Goal: Transaction & Acquisition: Purchase product/service

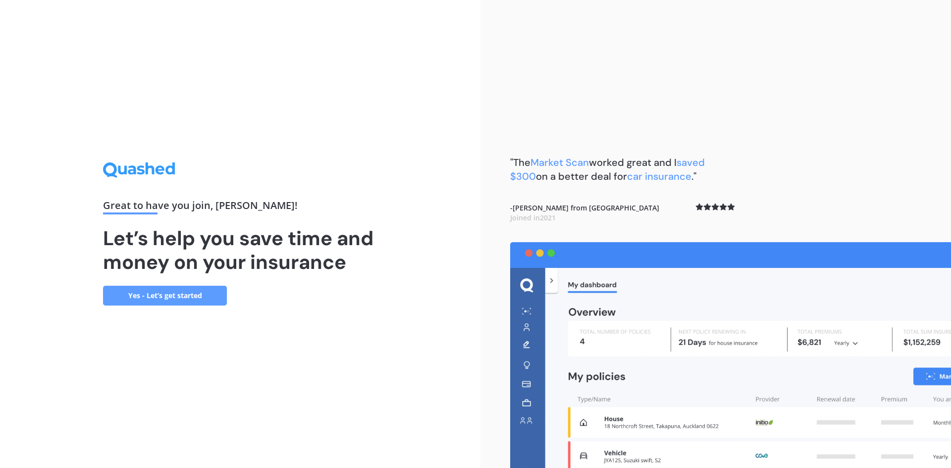
click at [183, 296] on link "Yes - Let’s get started" at bounding box center [165, 296] width 124 height 20
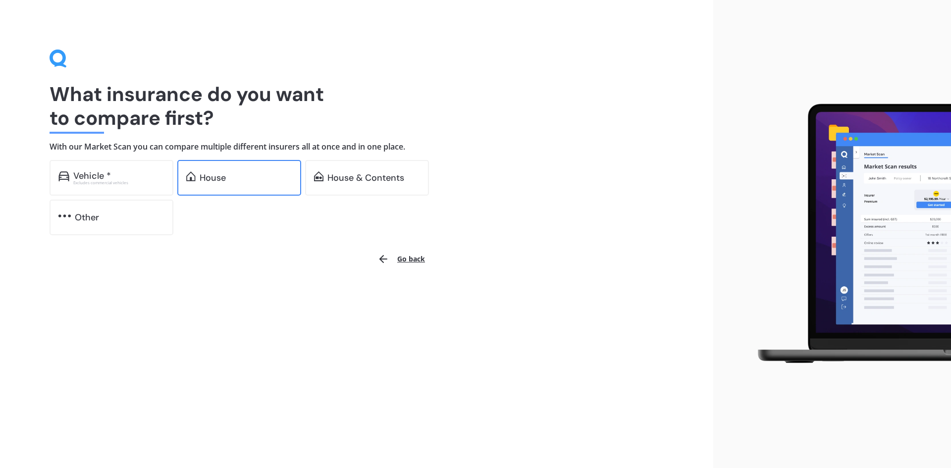
click at [209, 170] on div "House" at bounding box center [239, 178] width 124 height 36
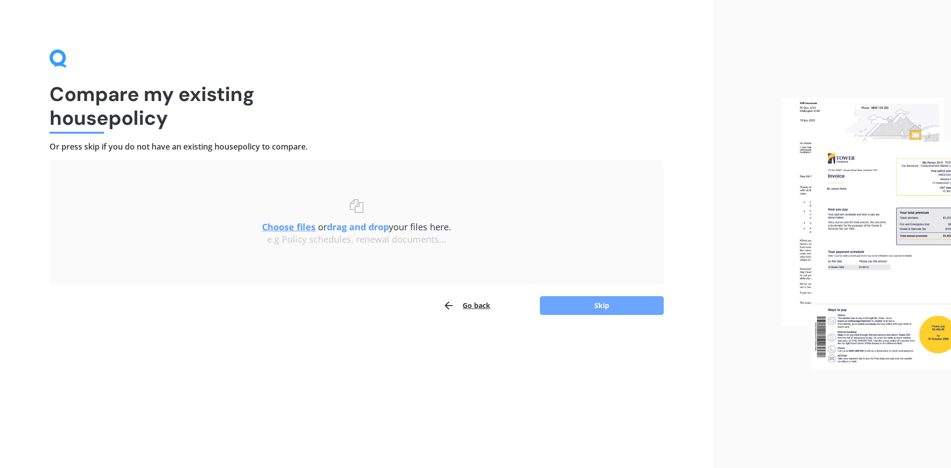
click at [634, 308] on button "Skip" at bounding box center [602, 305] width 124 height 19
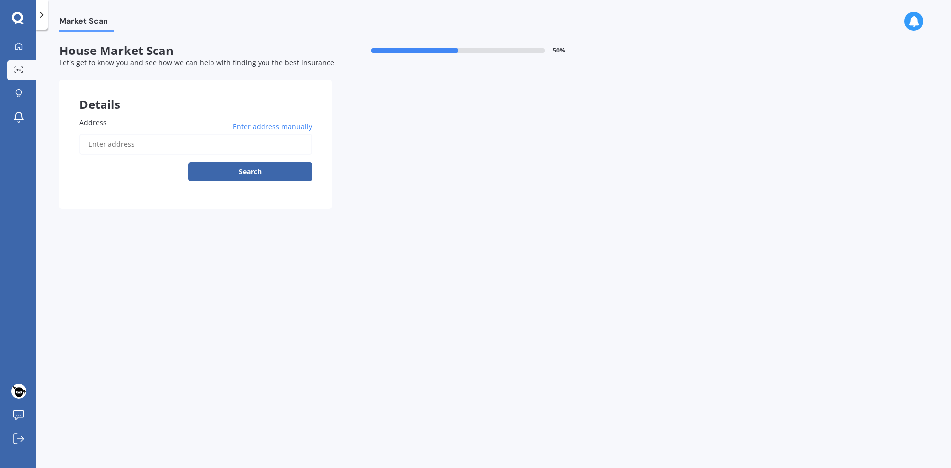
click at [158, 141] on input "Address" at bounding box center [195, 144] width 233 height 21
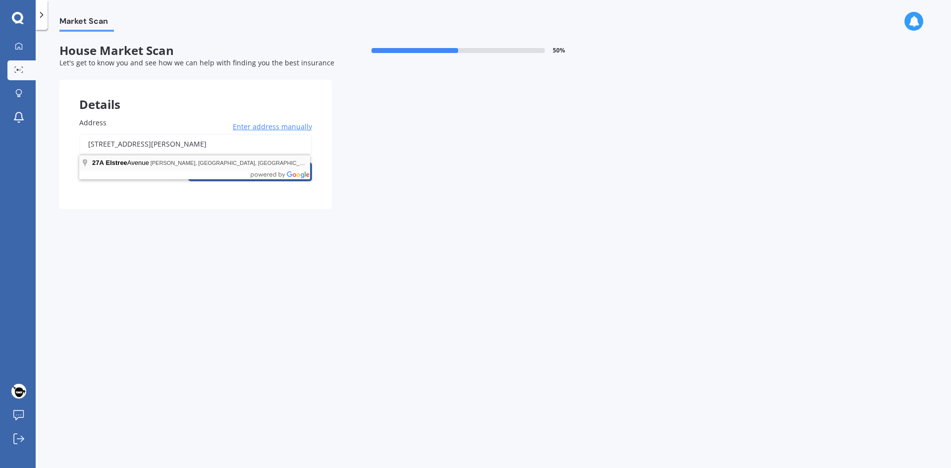
type input "27A Elstree Avenue, Glen Innes, Auckland 1072"
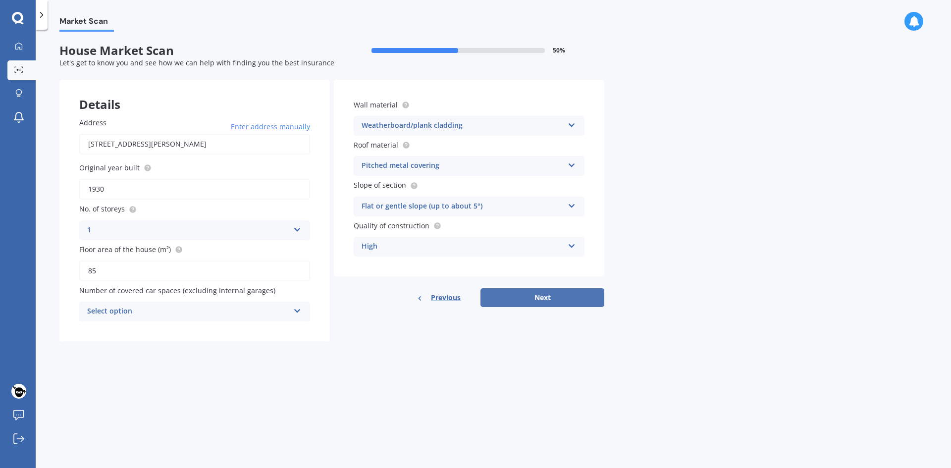
click at [524, 294] on button "Next" at bounding box center [542, 297] width 124 height 19
click at [226, 307] on div "Select option" at bounding box center [190, 311] width 197 height 11
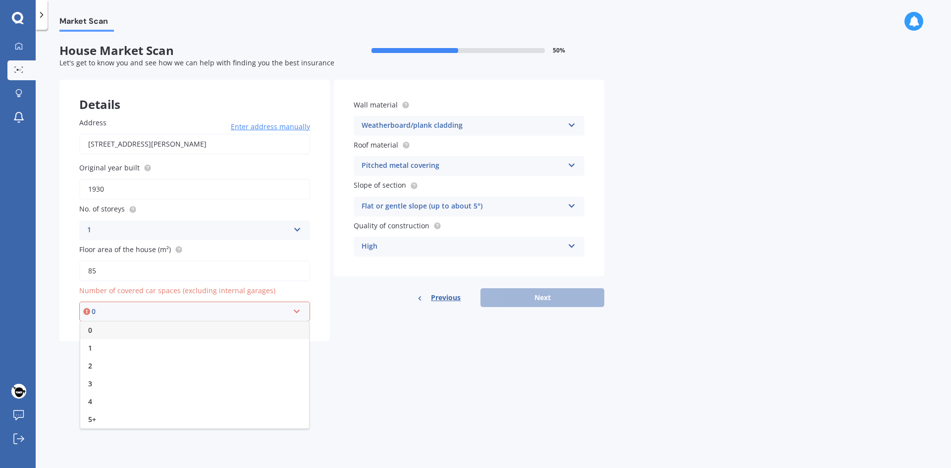
click at [168, 329] on div "0" at bounding box center [194, 330] width 229 height 18
click at [525, 298] on button "Next" at bounding box center [542, 297] width 124 height 19
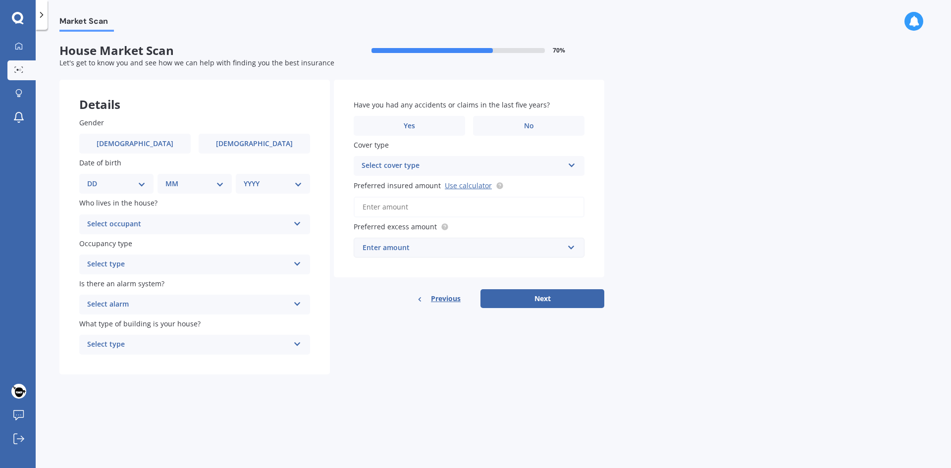
click at [161, 155] on div "Gender Male Female Date of birth DD 01 02 03 04 05 06 07 08 09 10 11 12 13 14 1…" at bounding box center [194, 236] width 270 height 277
click at [159, 148] on label "Male" at bounding box center [134, 144] width 111 height 20
click at [0, 0] on input "Male" at bounding box center [0, 0] width 0 height 0
click at [124, 182] on select "DD 01 02 03 04 05 06 07 08 09 10 11 12 13 14 15 16 17 18 19 20 21 22 23 24 25 2…" at bounding box center [116, 183] width 58 height 11
select select "08"
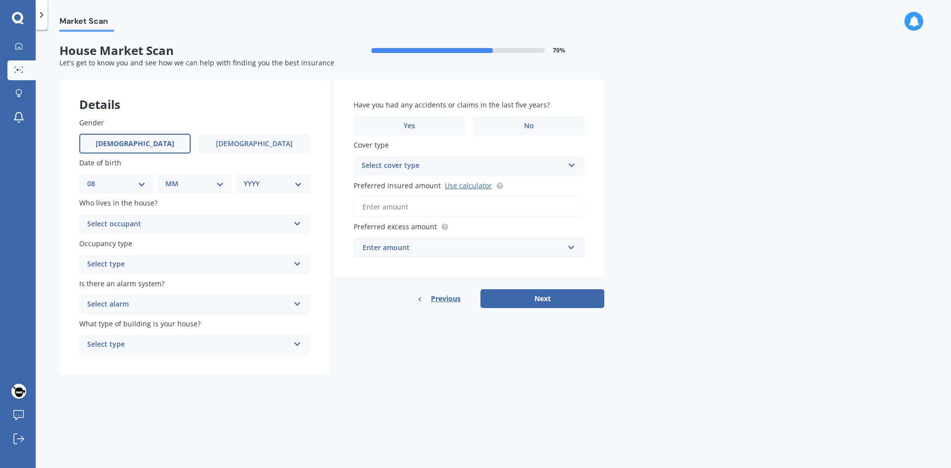
click at [95, 178] on select "DD 01 02 03 04 05 06 07 08 09 10 11 12 13 14 15 16 17 18 19 20 21 22 23 24 25 2…" at bounding box center [116, 183] width 58 height 11
click at [213, 184] on select "MM 01 02 03 04 05 06 07 08 09 10 11 12" at bounding box center [196, 183] width 54 height 11
select select "12"
click at [169, 178] on select "MM 01 02 03 04 05 06 07 08 09 10 11 12" at bounding box center [196, 183] width 54 height 11
click at [278, 190] on div "YYYY 2009 2008 2007 2006 2005 2004 2003 2002 2001 2000 1999 1998 1997 1996 1995…" at bounding box center [271, 184] width 70 height 20
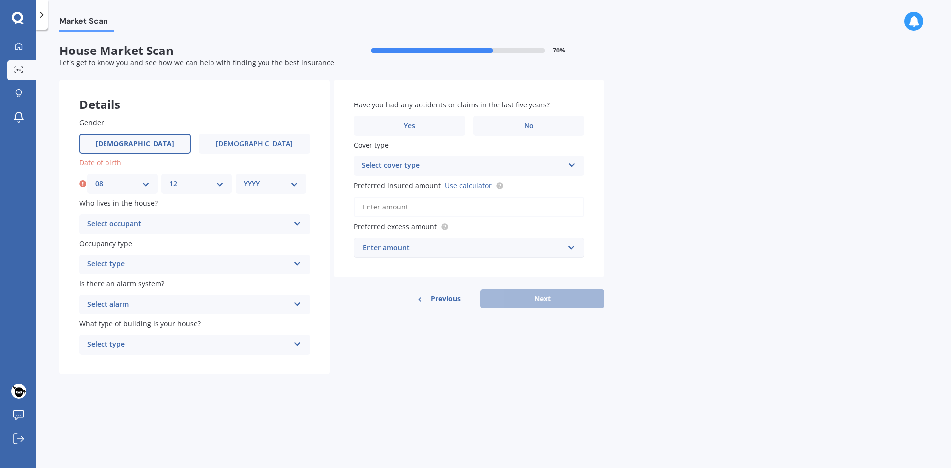
click at [292, 184] on select "YYYY 2009 2008 2007 2006 2005 2004 2003 2002 2001 2000 1999 1998 1997 1996 1995…" at bounding box center [271, 183] width 54 height 11
select select "1981"
click at [244, 178] on select "YYYY 2009 2008 2007 2006 2005 2004 2003 2002 2001 2000 1999 1998 1997 1996 1995…" at bounding box center [271, 183] width 54 height 11
click at [197, 223] on div "Select occupant" at bounding box center [188, 224] width 202 height 12
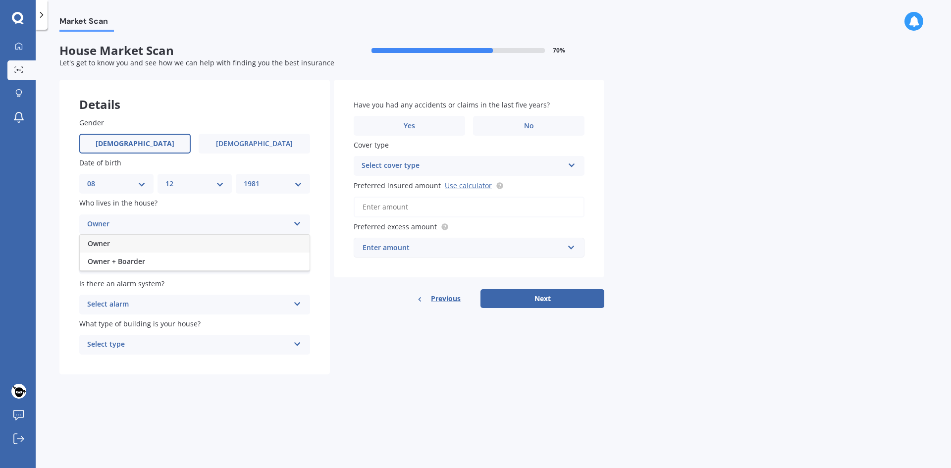
click at [143, 245] on div "Owner" at bounding box center [195, 244] width 230 height 18
click at [131, 257] on div "Select type Permanent Holiday (without tenancy)" at bounding box center [194, 265] width 231 height 20
click at [129, 289] on div "Permanent" at bounding box center [195, 284] width 230 height 18
click at [124, 308] on div "Select alarm" at bounding box center [188, 305] width 202 height 12
click at [126, 324] on span "Yes, monitored" at bounding box center [114, 323] width 52 height 9
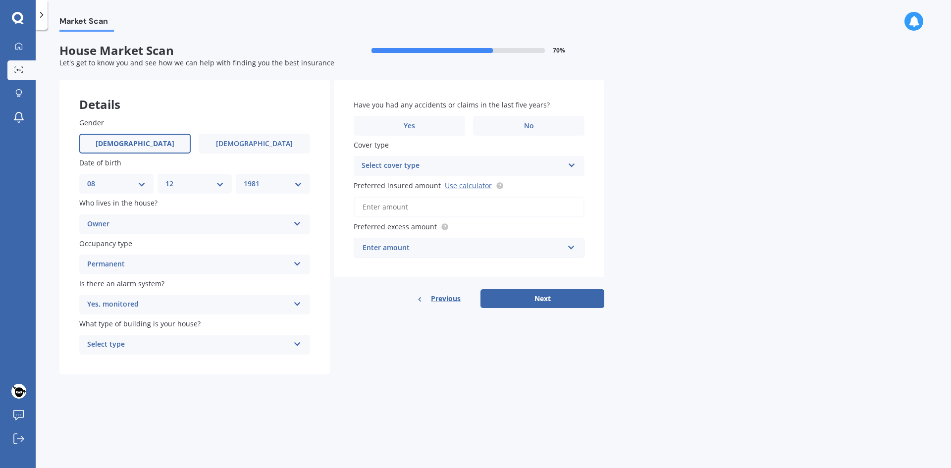
click at [132, 301] on div "Yes, monitored" at bounding box center [188, 305] width 202 height 12
click at [128, 338] on span "Yes, not monitored" at bounding box center [120, 341] width 65 height 9
click at [140, 307] on div "Yes, not monitored" at bounding box center [188, 305] width 202 height 12
click at [133, 327] on span "Yes, monitored" at bounding box center [114, 323] width 52 height 9
click at [133, 345] on div "Select type" at bounding box center [188, 345] width 202 height 12
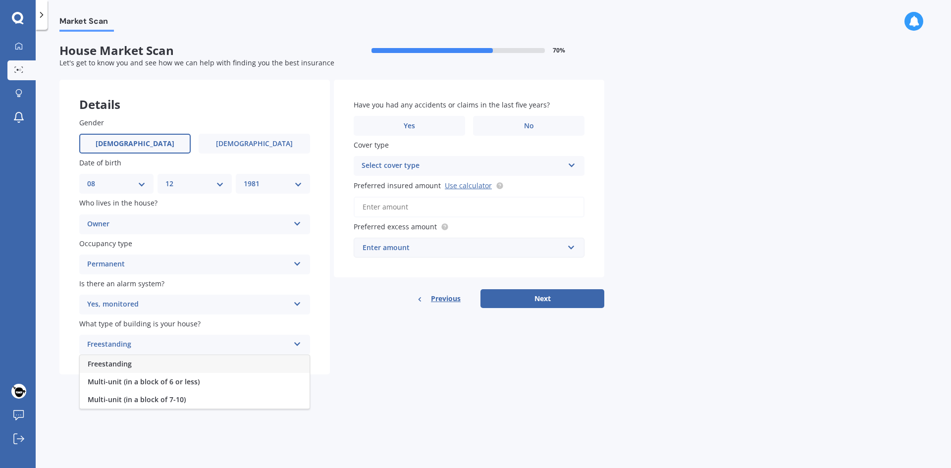
click at [137, 363] on div "Freestanding" at bounding box center [195, 364] width 230 height 18
click at [434, 124] on label "Yes" at bounding box center [409, 126] width 111 height 20
click at [0, 0] on input "Yes" at bounding box center [0, 0] width 0 height 0
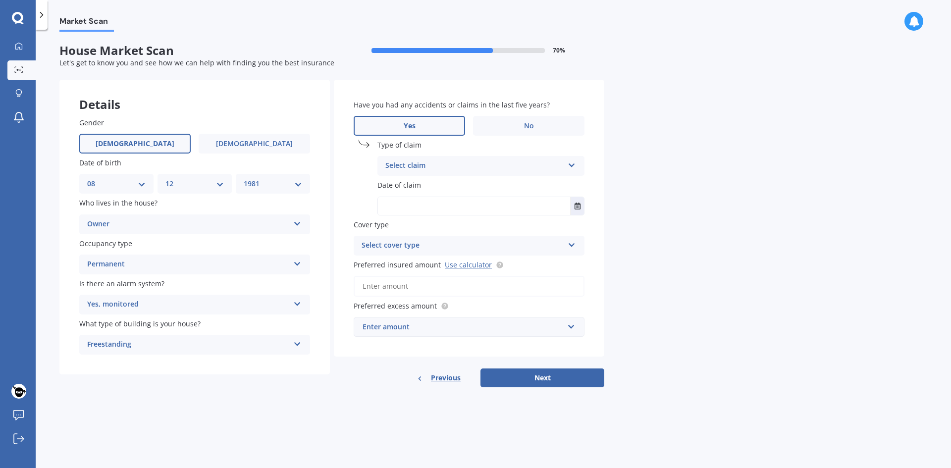
click at [427, 174] on div "Select claim Accidental damage Broken glass Burglary or theft Earthquake Fire F…" at bounding box center [480, 166] width 207 height 20
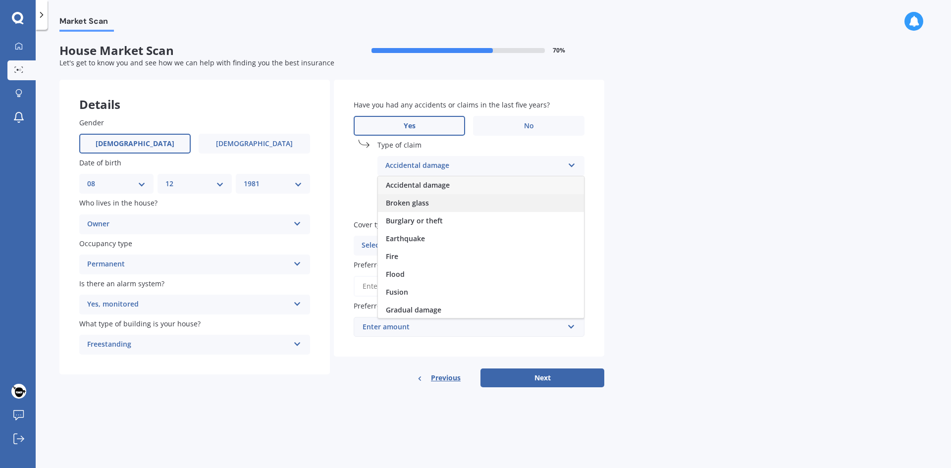
click at [438, 200] on div "Broken glass" at bounding box center [481, 203] width 206 height 18
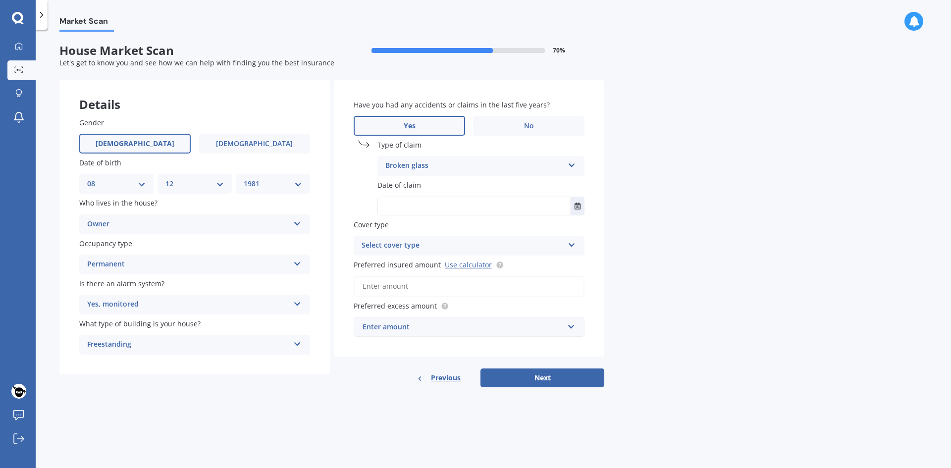
click at [460, 200] on input "text" at bounding box center [474, 206] width 193 height 18
click at [572, 209] on button "Select date" at bounding box center [577, 206] width 13 height 18
click at [419, 232] on icon "button" at bounding box center [417, 230] width 4 height 7
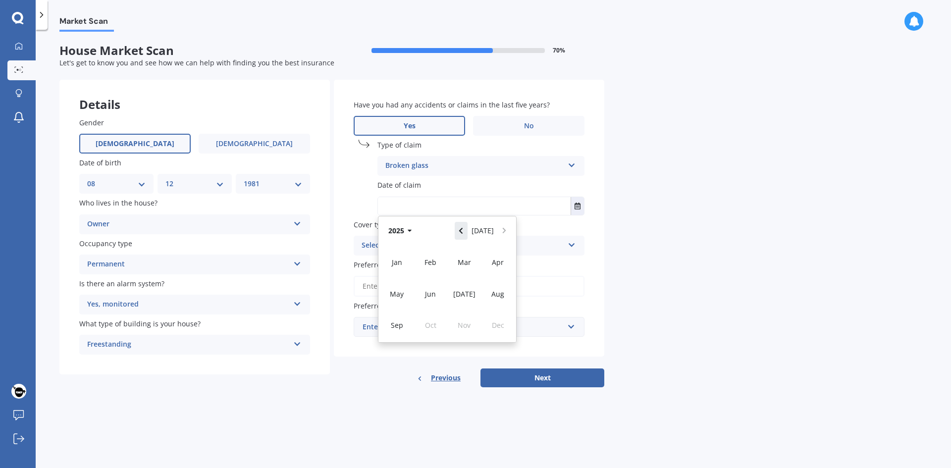
click at [460, 232] on button "Navigate back" at bounding box center [461, 231] width 13 height 18
click at [403, 263] on div "Jan" at bounding box center [397, 262] width 34 height 31
click at [412, 228] on button "Jan 2024" at bounding box center [405, 231] width 43 height 18
click at [401, 229] on button "2024" at bounding box center [402, 231] width 36 height 18
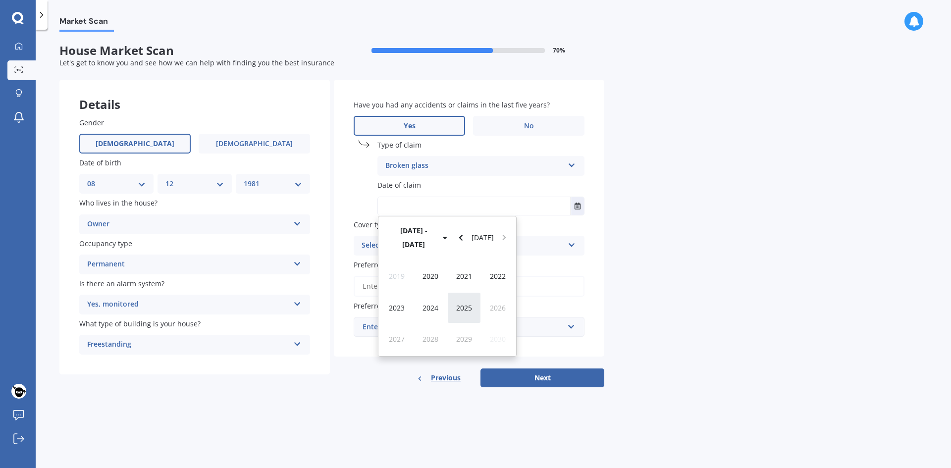
click at [466, 292] on div "2025" at bounding box center [464, 307] width 34 height 31
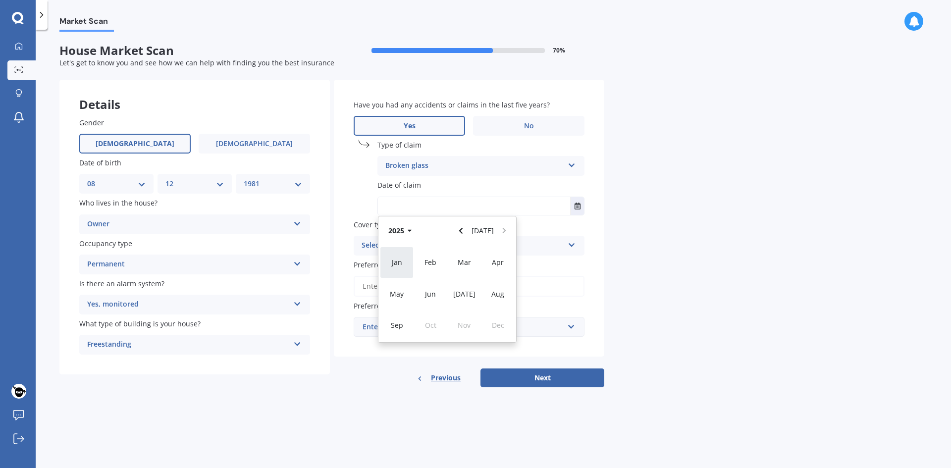
click at [409, 257] on div "Jan" at bounding box center [397, 262] width 34 height 31
click at [428, 272] on span "01" at bounding box center [428, 268] width 8 height 9
type input "01/01/2025"
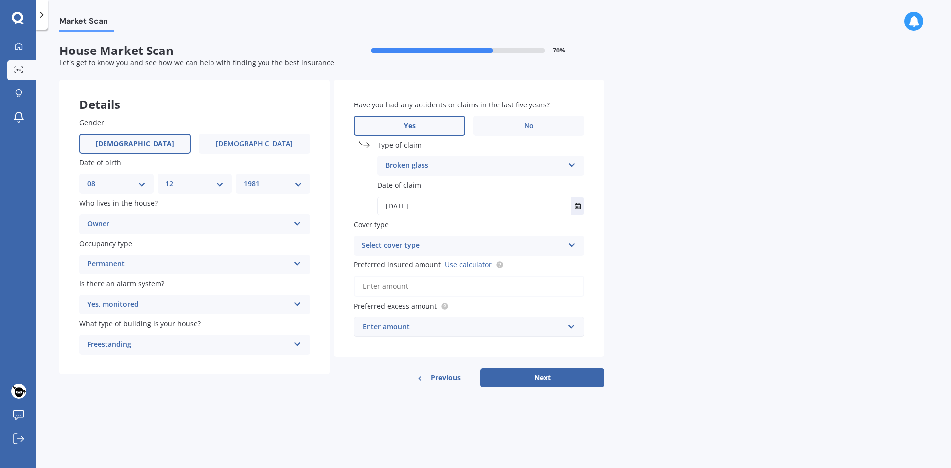
click at [568, 246] on icon at bounding box center [572, 243] width 8 height 7
click at [476, 263] on div "High" at bounding box center [469, 265] width 230 height 18
click at [471, 284] on input "Preferred insured amount Use calculator" at bounding box center [469, 286] width 231 height 21
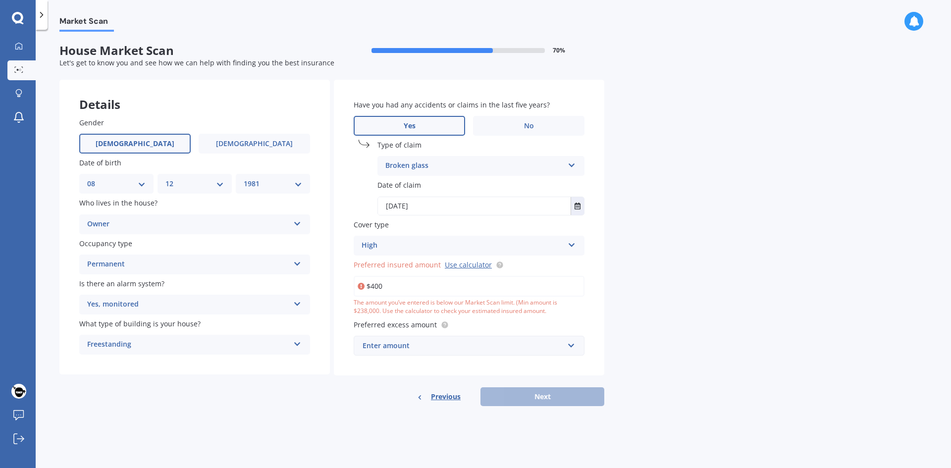
click at [557, 283] on input "$400" at bounding box center [469, 286] width 231 height 21
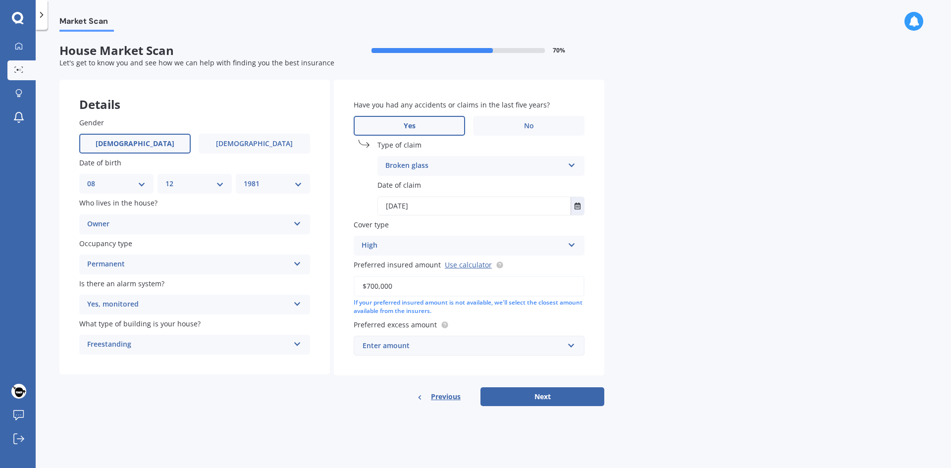
type input "$700,000"
click at [477, 346] on div "Enter amount" at bounding box center [463, 345] width 201 height 11
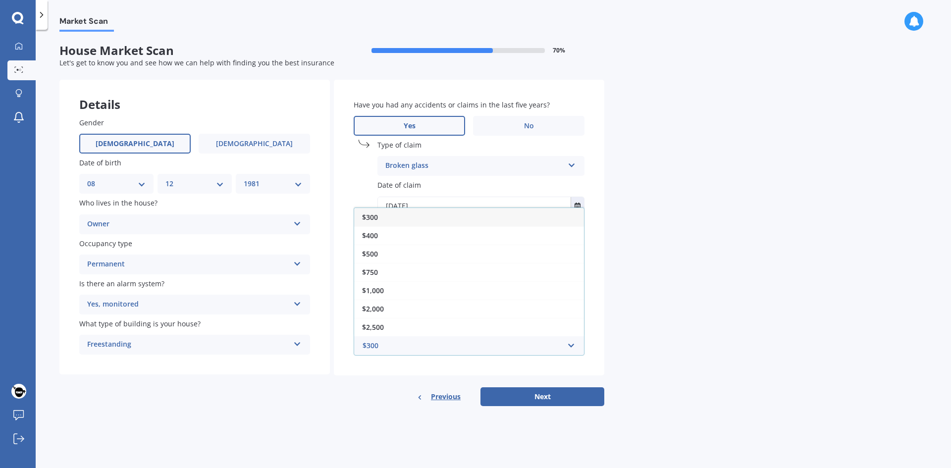
click at [409, 220] on div "$300" at bounding box center [469, 217] width 230 height 18
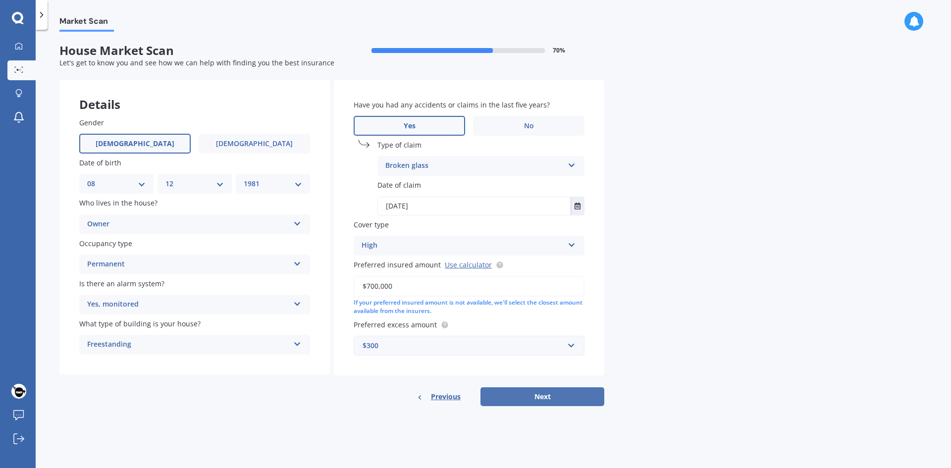
click at [562, 391] on button "Next" at bounding box center [542, 396] width 124 height 19
select select "08"
select select "12"
select select "1981"
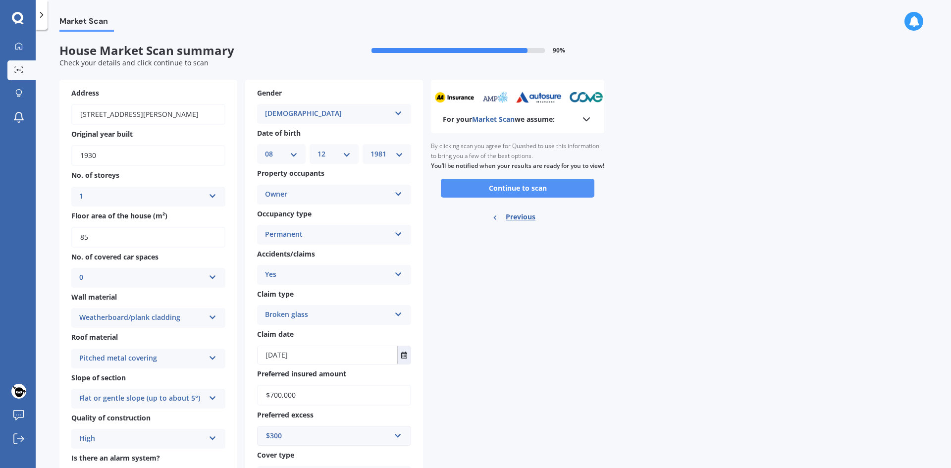
click at [528, 198] on button "Continue to scan" at bounding box center [518, 188] width 154 height 19
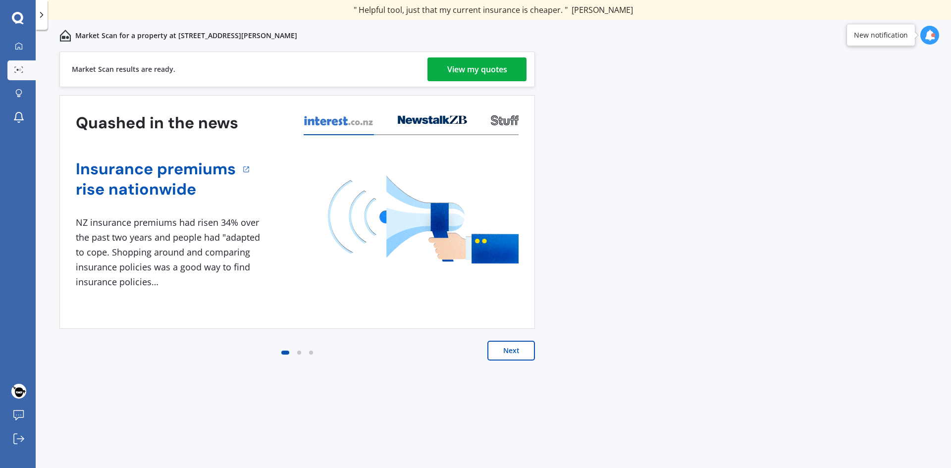
click at [460, 75] on div "View my quotes" at bounding box center [477, 69] width 60 height 24
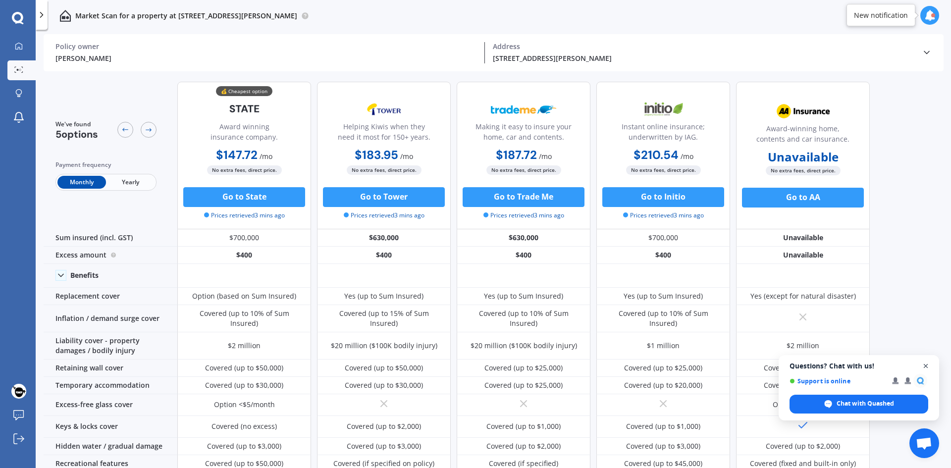
click at [926, 365] on span "Close chat" at bounding box center [926, 366] width 12 height 12
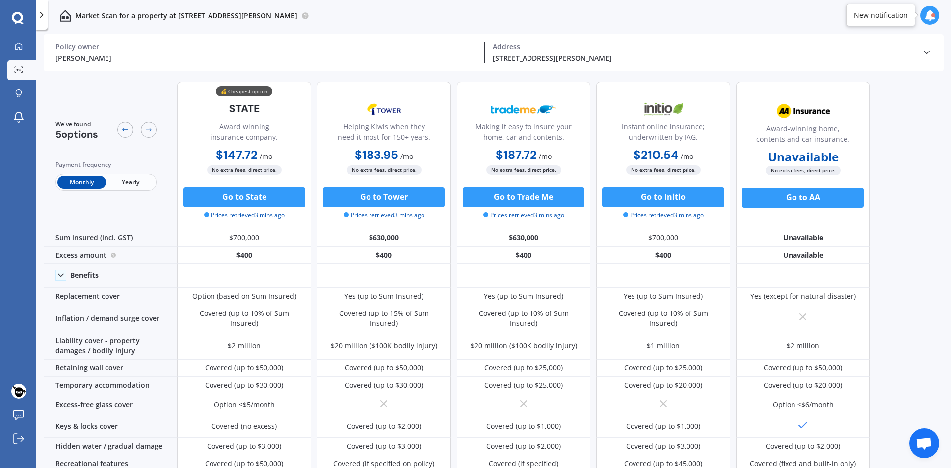
click at [883, 254] on div "We've found 5 options Payment frequency Monthly Yearly 💰 Cheapest option Award …" at bounding box center [497, 272] width 907 height 397
